Goal: Check status: Check status

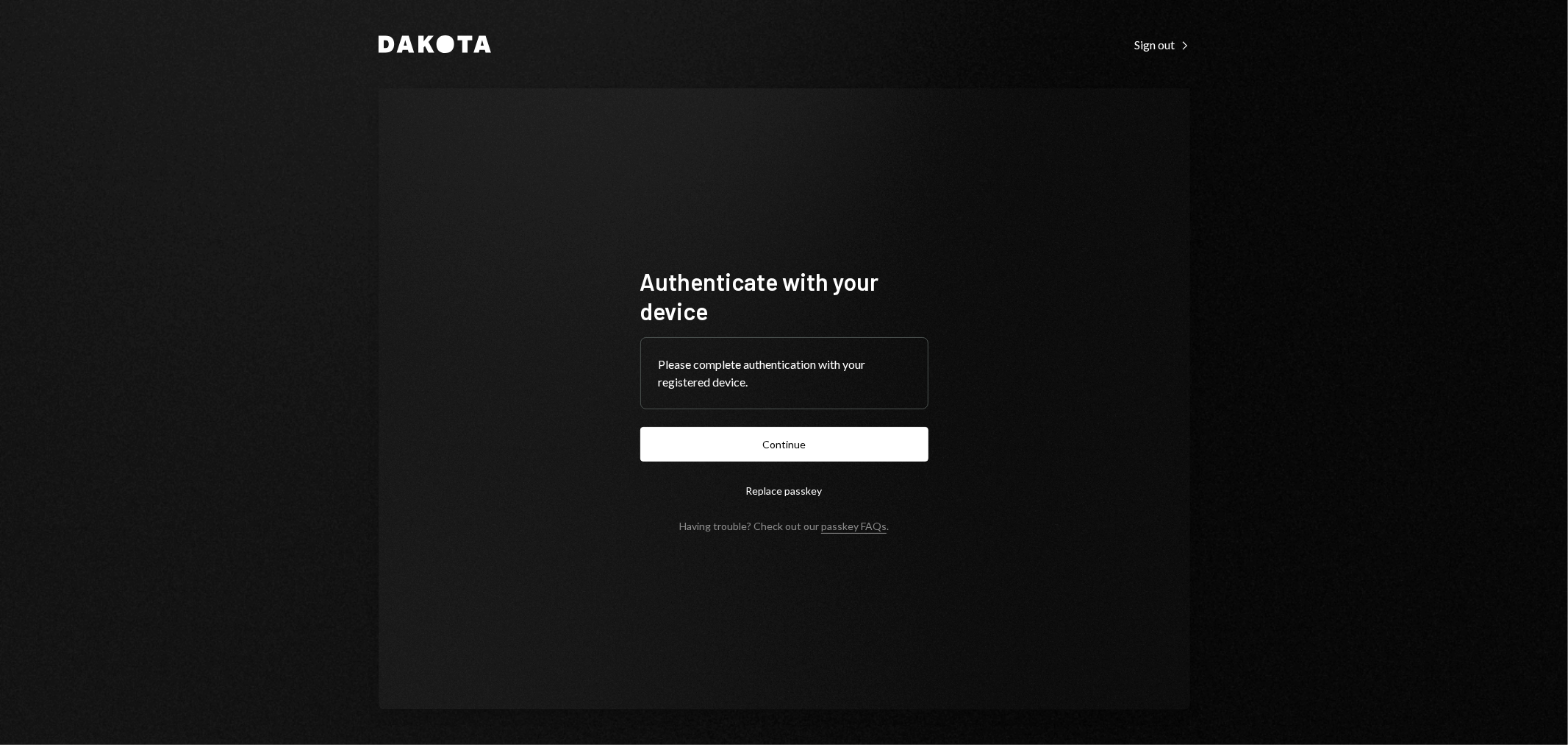
click at [838, 439] on button "Continue" at bounding box center [784, 444] width 288 height 35
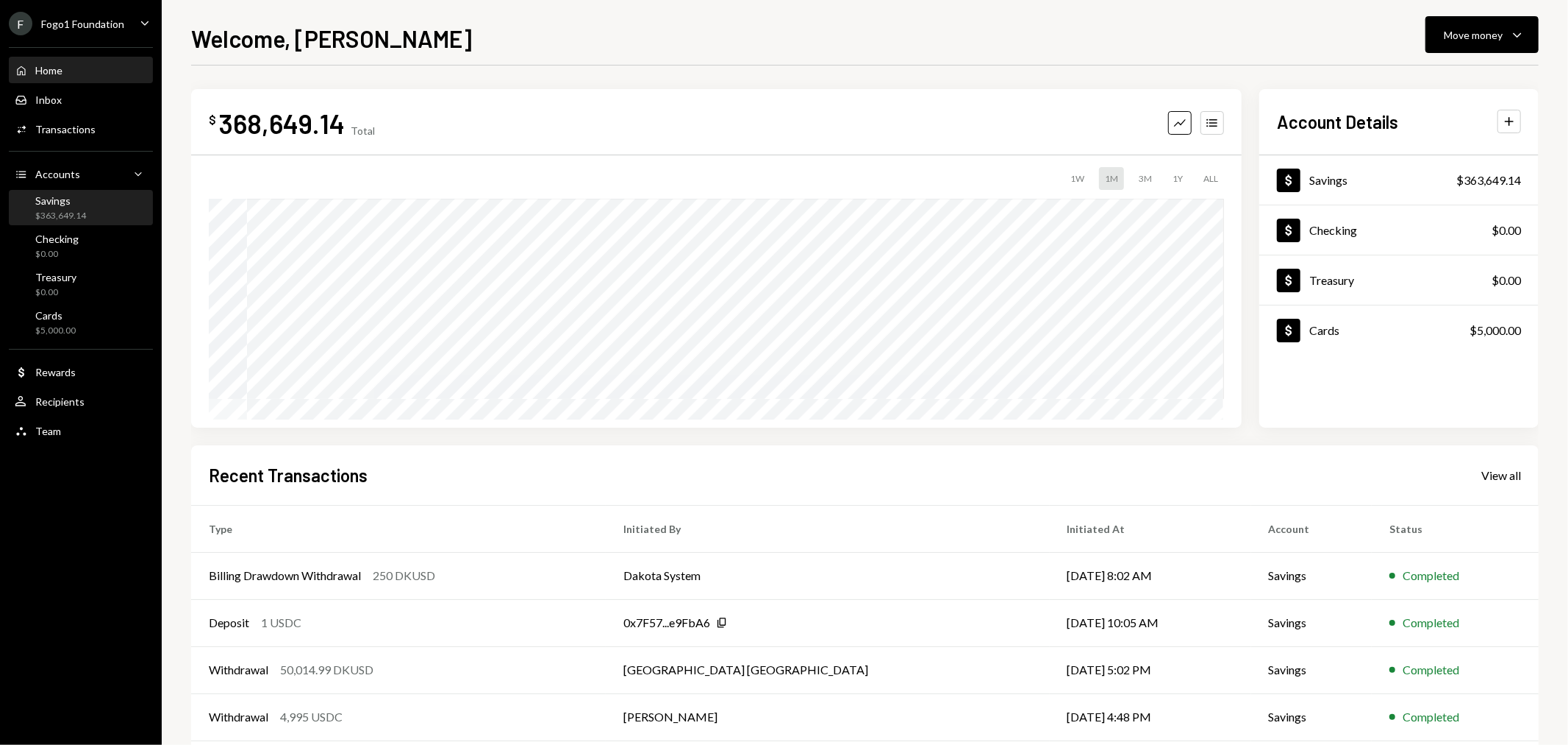
click at [64, 190] on link "Savings $363,649.14" at bounding box center [81, 207] width 144 height 35
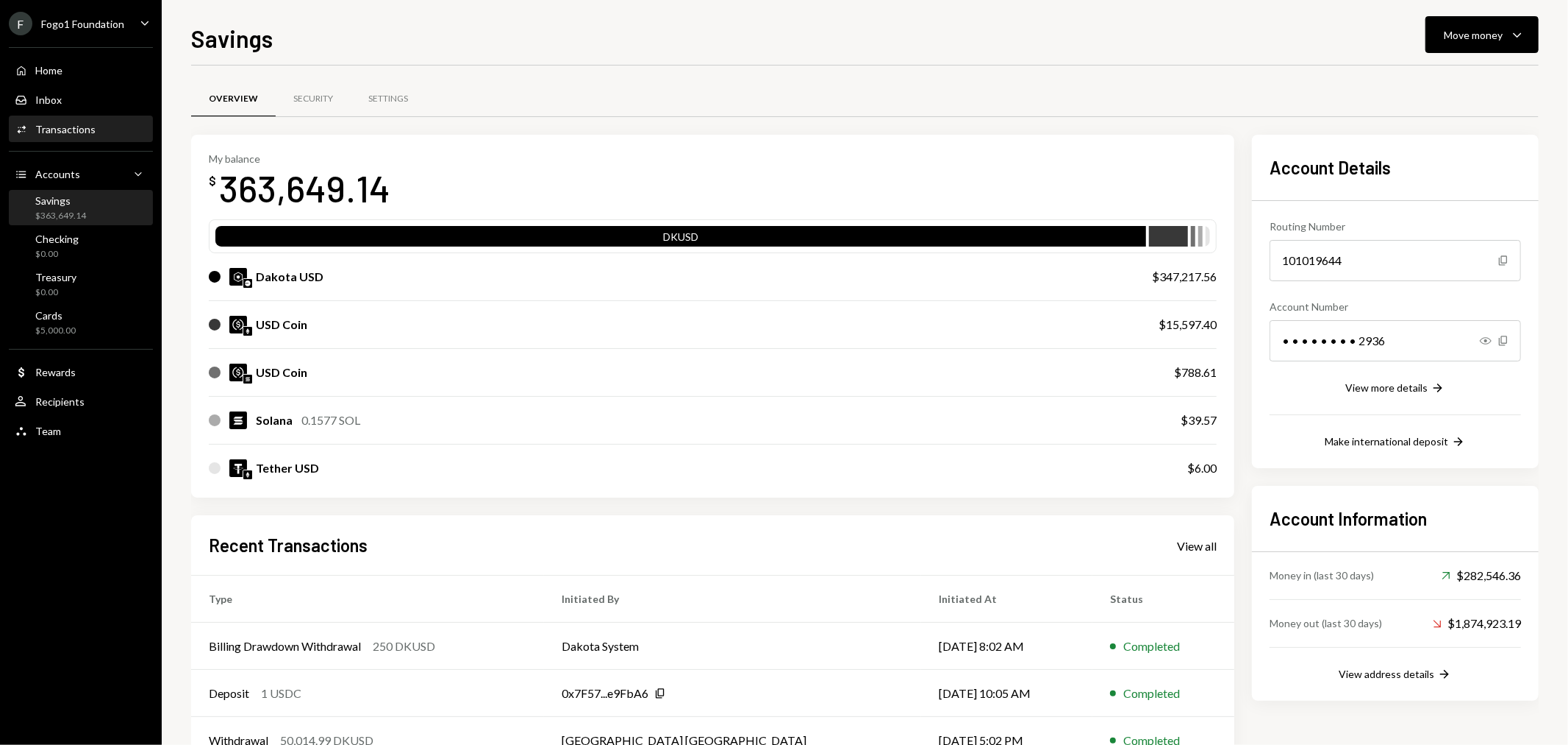
click at [101, 121] on div "Activities Transactions" at bounding box center [81, 130] width 133 height 25
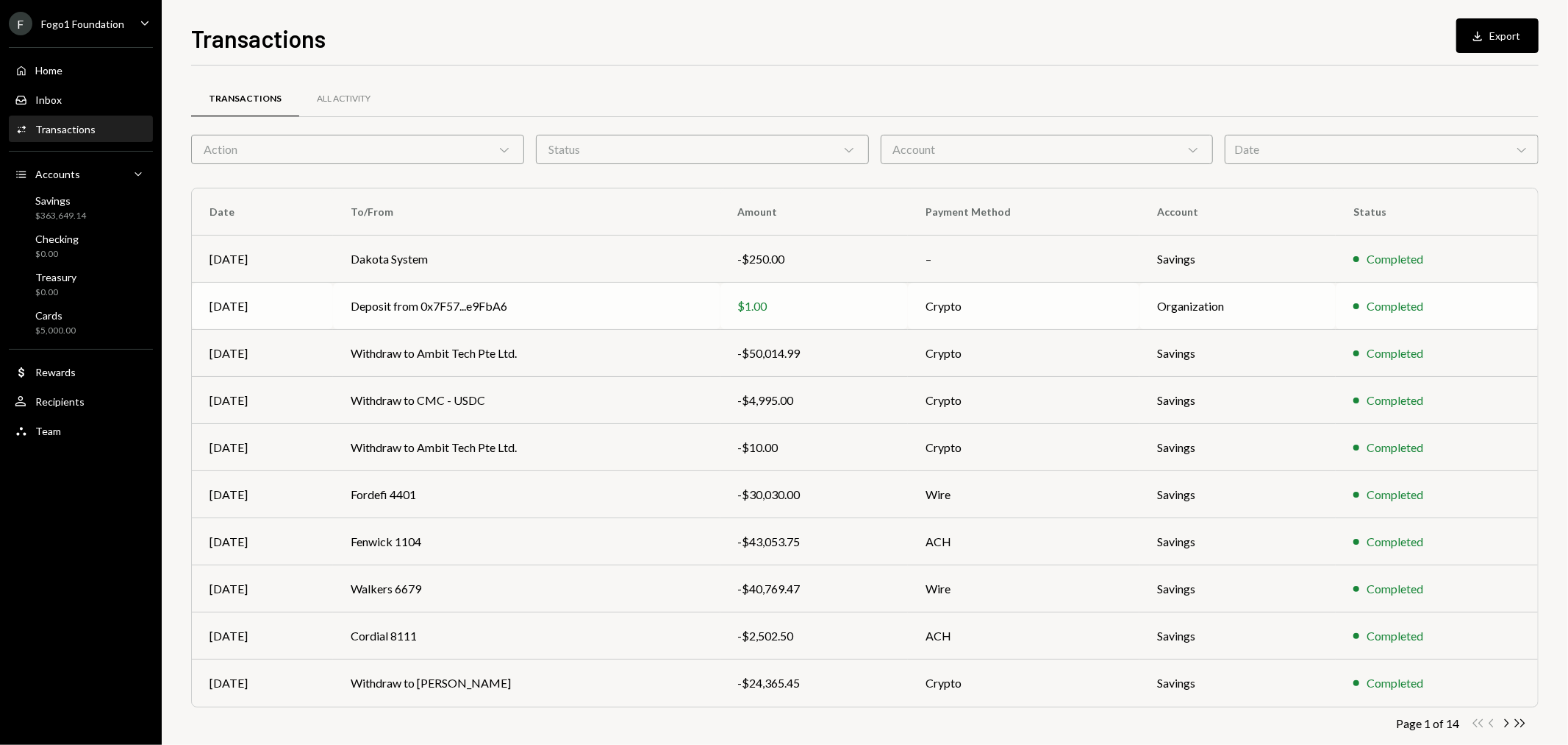
click at [589, 328] on td "Deposit from 0x7F57...e9FbA6" at bounding box center [527, 306] width 387 height 47
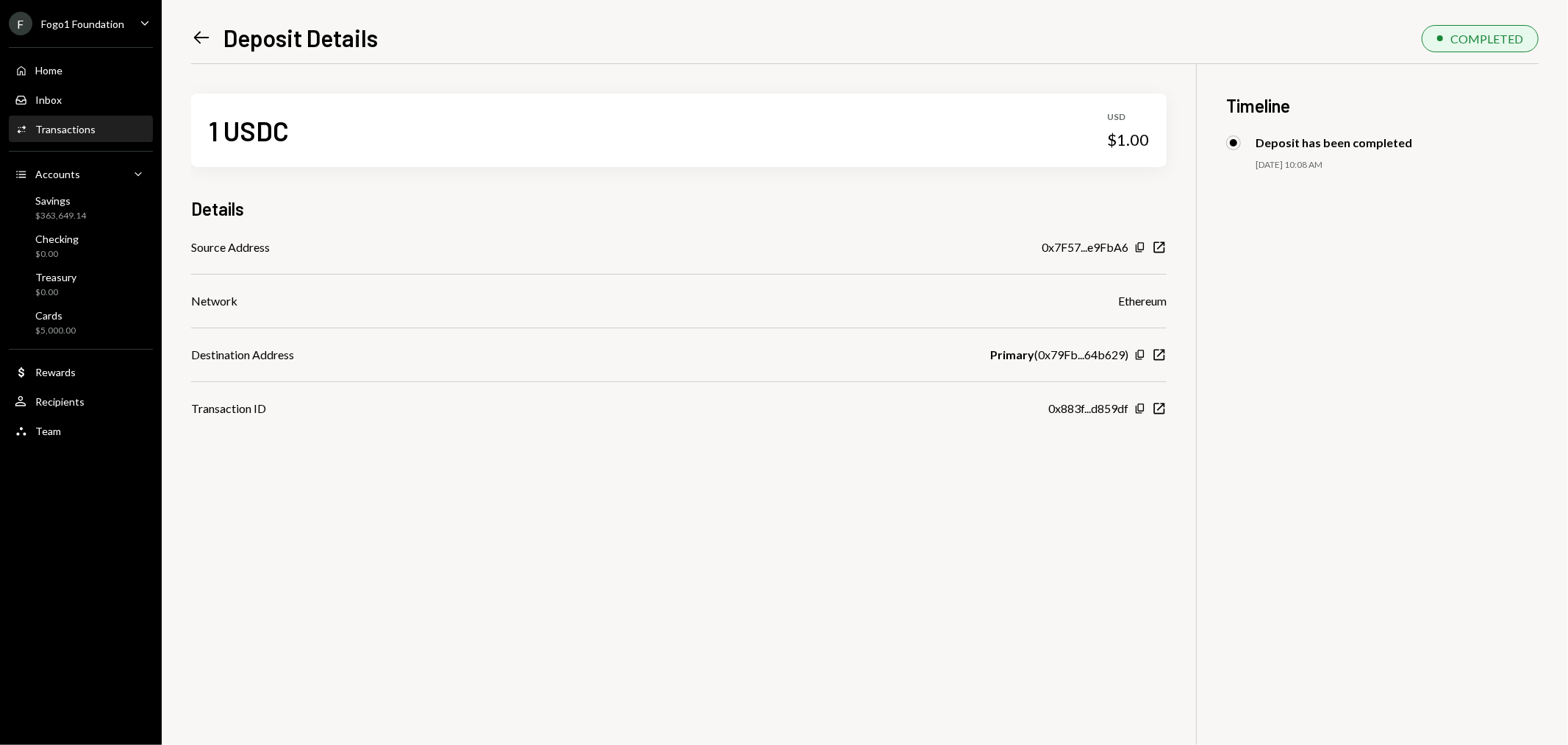
click at [185, 33] on div "Left Arrow Deposit Details COMPLETED 1 USDC USD $1.00 Details Source Address 0x…" at bounding box center [864, 372] width 1406 height 745
click at [202, 35] on icon "Left Arrow" at bounding box center [202, 37] width 21 height 21
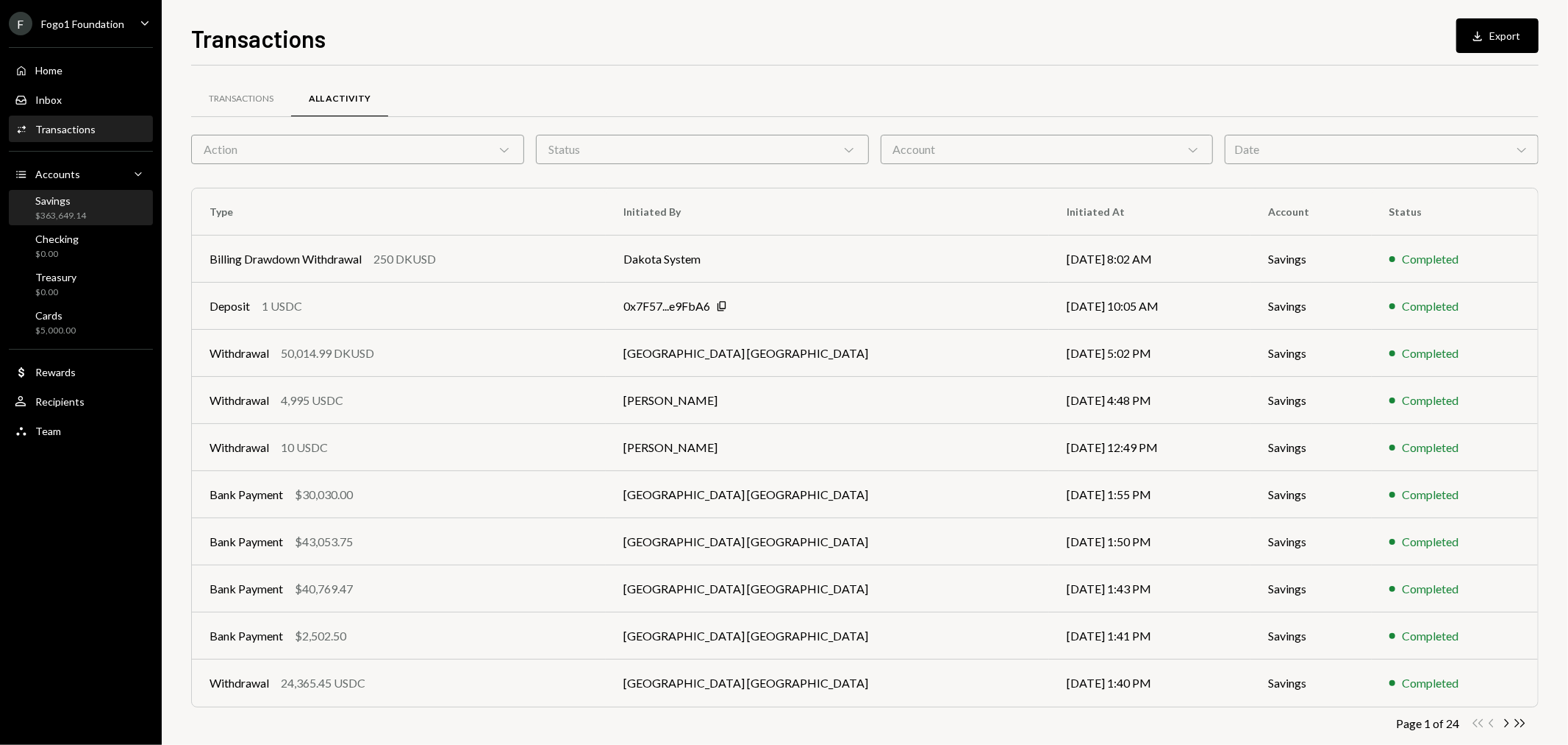
click at [95, 214] on div "Savings $363,649.14" at bounding box center [81, 208] width 133 height 28
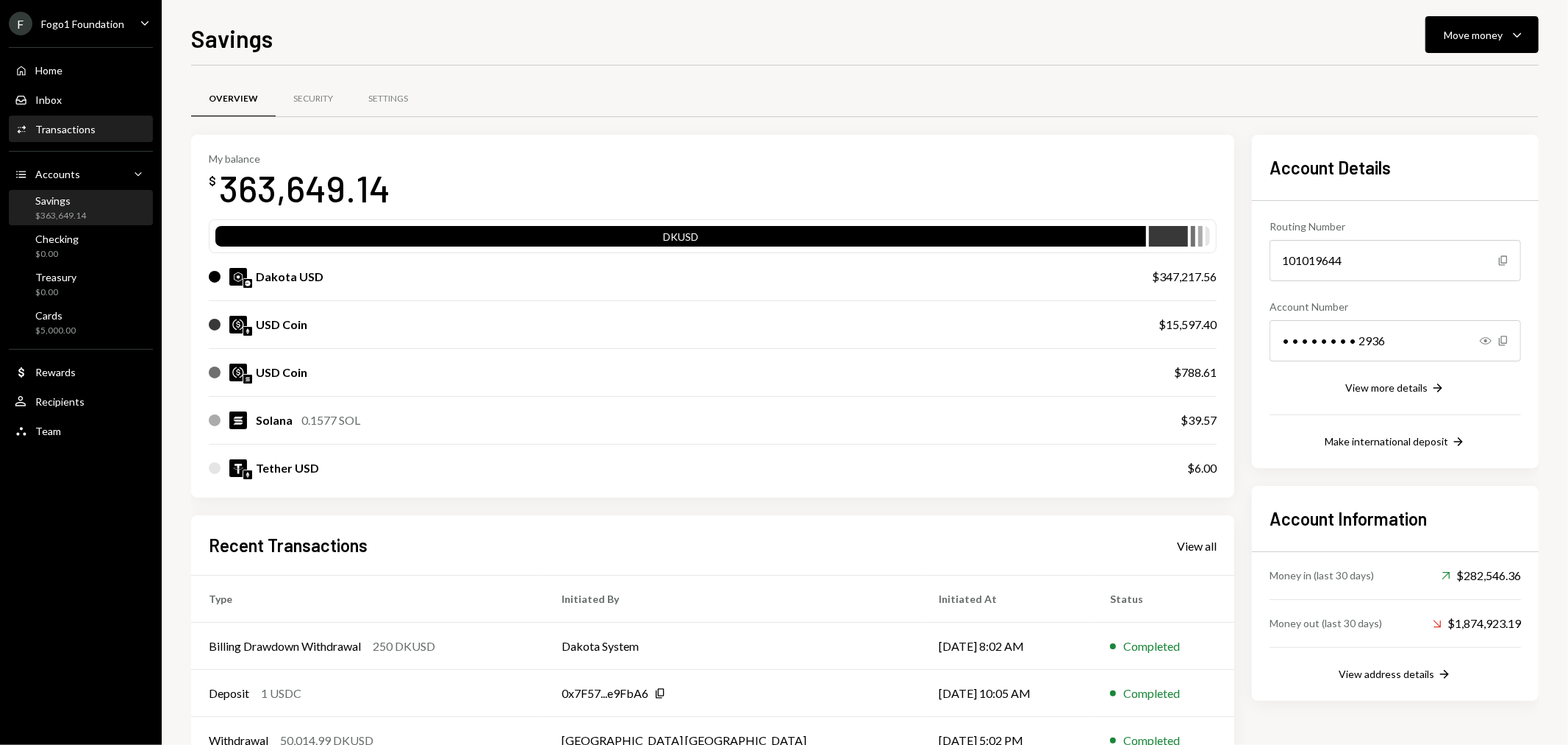
click at [90, 128] on div "Transactions" at bounding box center [65, 129] width 60 height 13
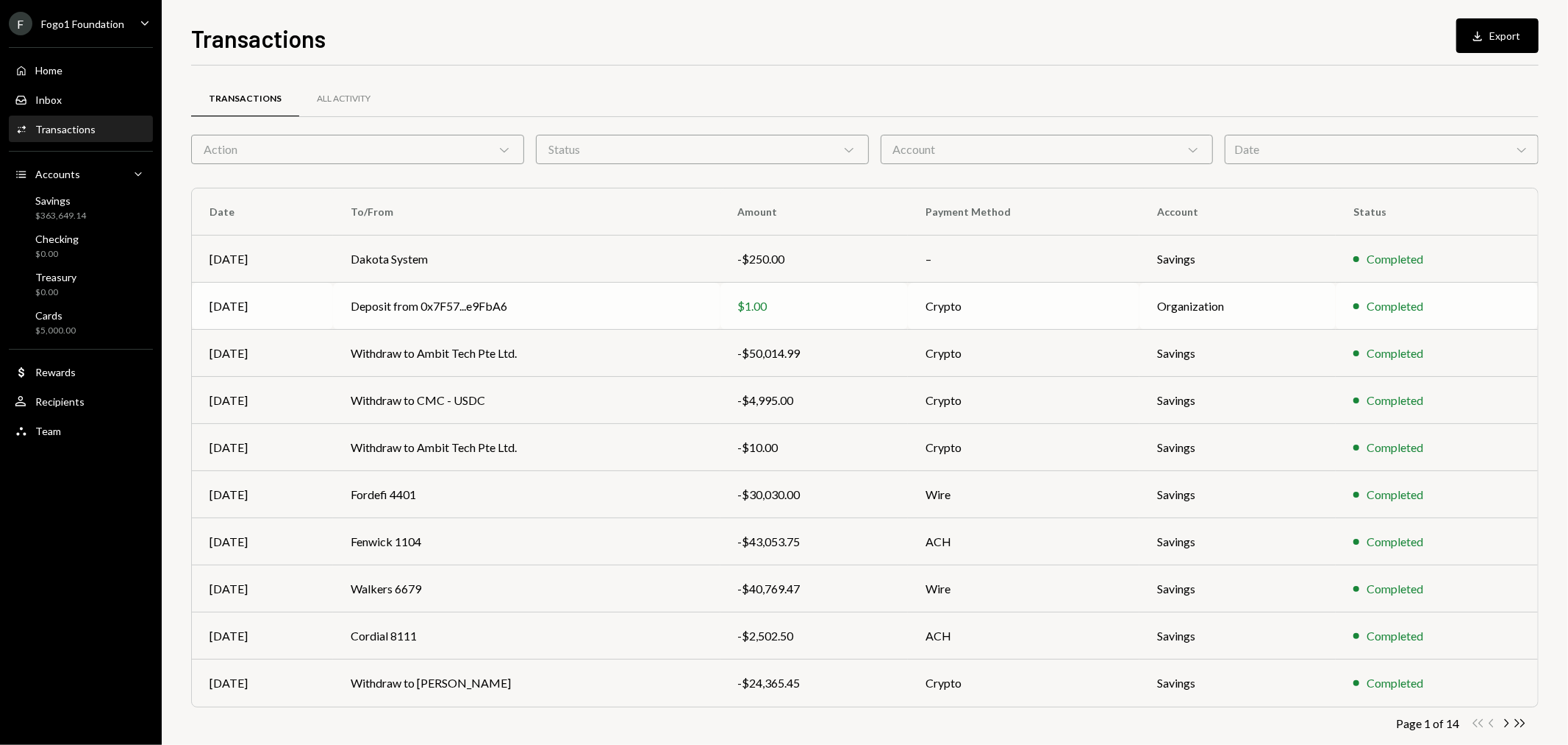
click at [624, 309] on td "Deposit from 0x7F57...e9FbA6" at bounding box center [527, 306] width 387 height 47
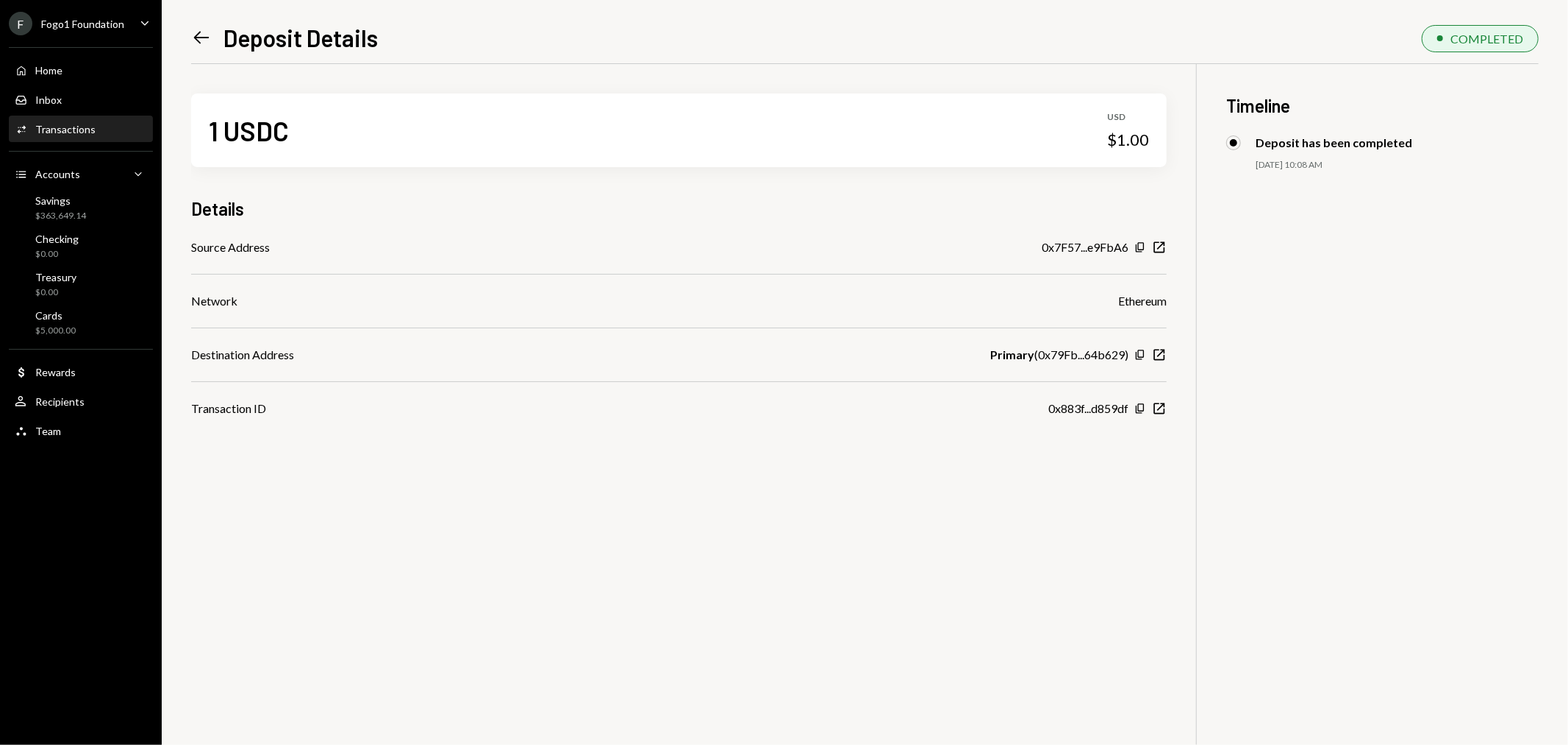
click at [83, 25] on div "Fogo1 Foundation" at bounding box center [83, 24] width 84 height 13
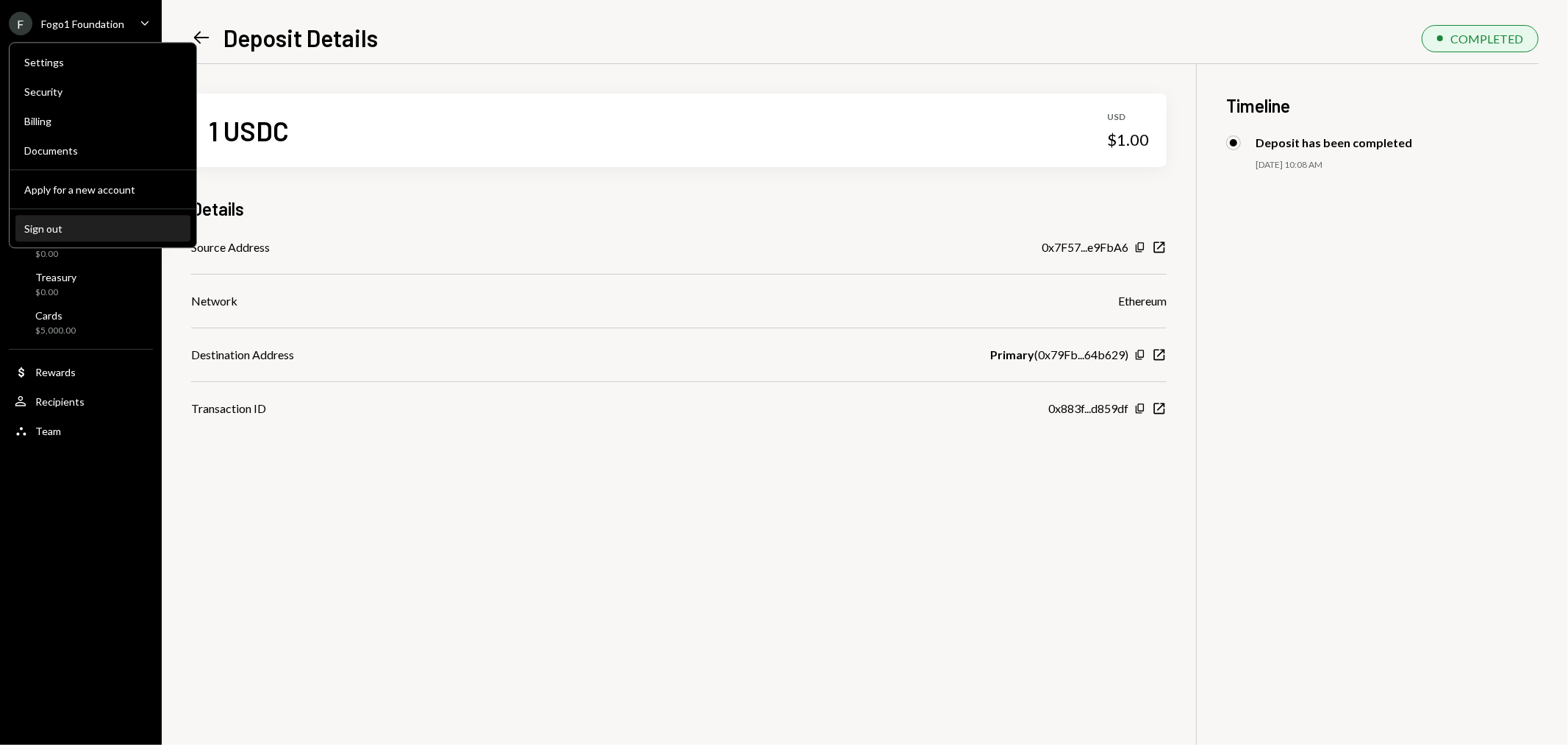
click at [90, 233] on div "Sign out" at bounding box center [103, 229] width 157 height 13
